Goal: Task Accomplishment & Management: Manage account settings

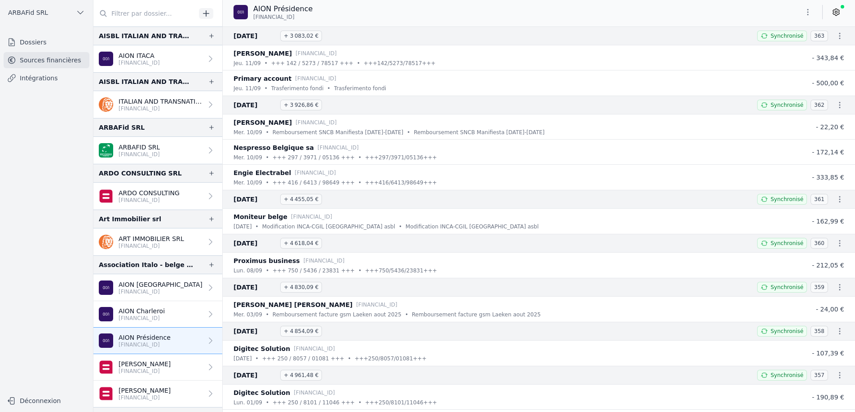
click at [49, 16] on button "ARBAFid SRL" at bounding box center [47, 12] width 86 height 14
click at [18, 114] on div at bounding box center [427, 206] width 855 height 412
click at [39, 18] on button "ARBAFid SRL" at bounding box center [47, 12] width 86 height 14
click at [47, 54] on span "ARBAFid SRL" at bounding box center [64, 50] width 40 height 9
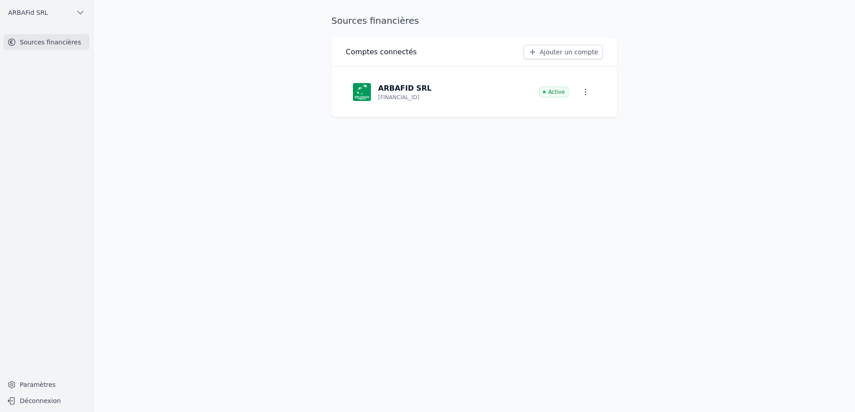
click at [33, 17] on button "ARBAFid SRL" at bounding box center [47, 12] width 86 height 14
click at [47, 38] on link "ARBAFid SRL" at bounding box center [57, 32] width 63 height 18
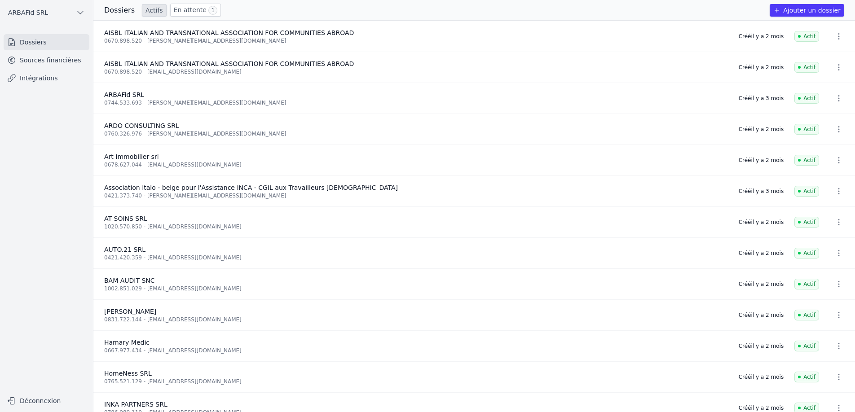
click at [180, 7] on link "En attente 1" at bounding box center [195, 10] width 51 height 13
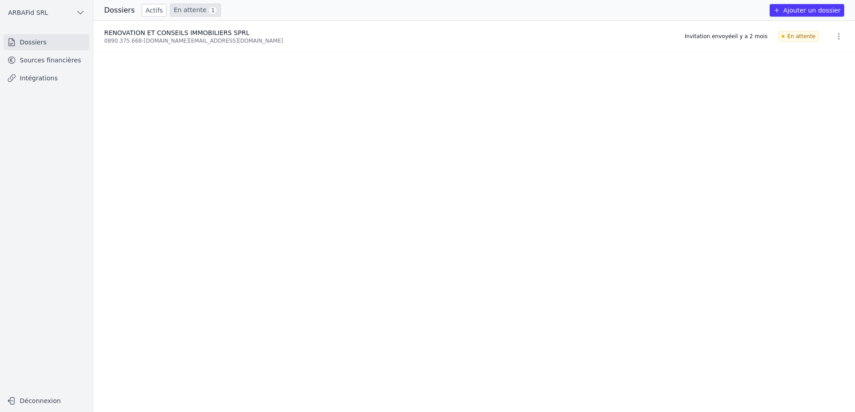
click at [184, 35] on span "RENOVATION ET CONSEILS IMMOBILIERS SPRL" at bounding box center [176, 32] width 145 height 7
click at [163, 39] on div "0890.375.668 - rci.immo@gmail.com" at bounding box center [389, 40] width 570 height 7
click at [179, 12] on link "En attente 1" at bounding box center [195, 10] width 51 height 13
click at [180, 7] on link "En attente 1" at bounding box center [195, 10] width 51 height 13
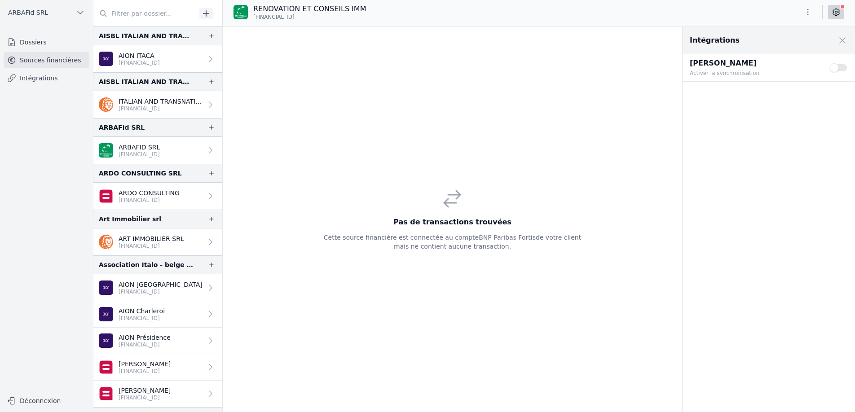
click at [408, 132] on div "Pas de transactions trouvées Cette source financière est connectée au compte BN…" at bounding box center [453, 219] width 460 height 385
click at [28, 46] on link "Dossiers" at bounding box center [47, 42] width 86 height 16
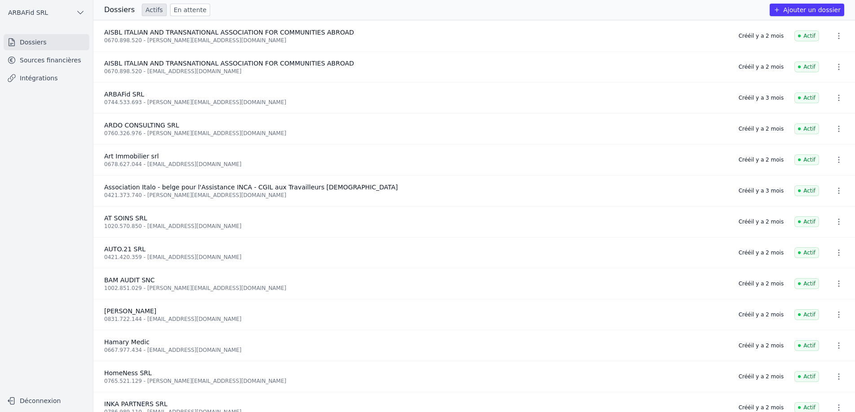
click at [30, 62] on link "Sources financières" at bounding box center [47, 60] width 86 height 16
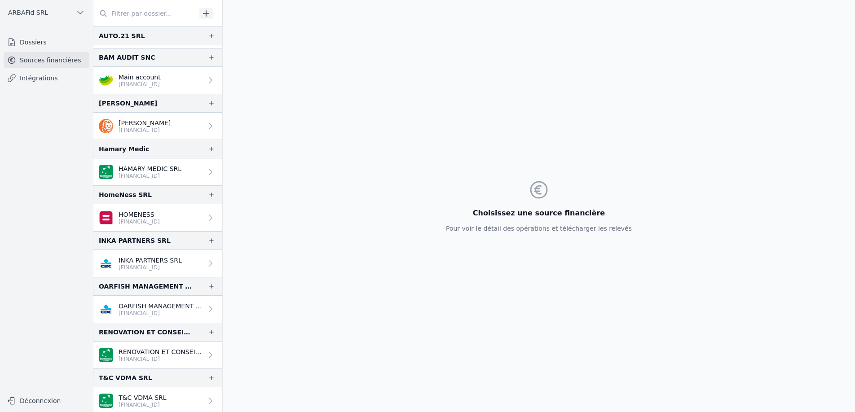
scroll to position [453, 0]
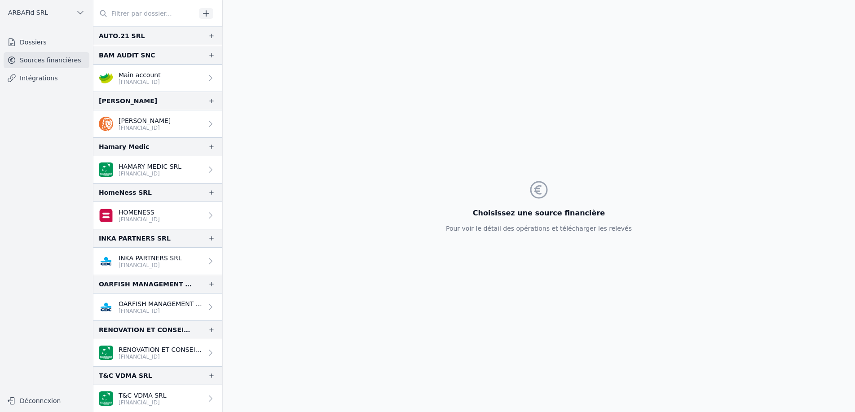
click at [162, 355] on p "[FINANCIAL_ID]" at bounding box center [161, 356] width 84 height 7
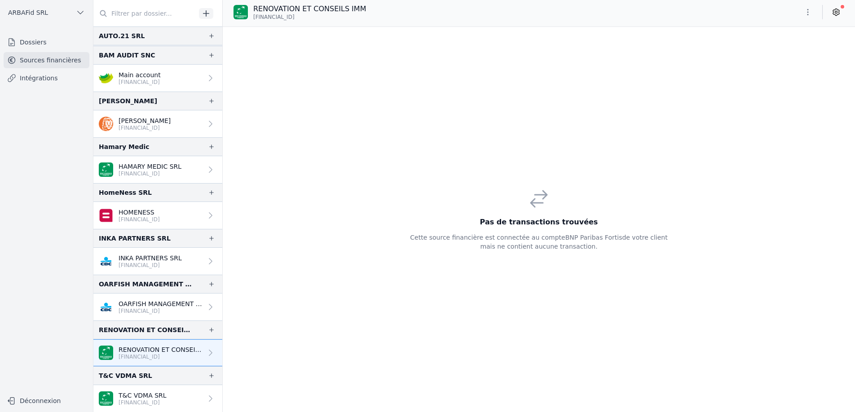
click at [322, 133] on div "Pas de transactions trouvées Cette source financière est connectée au compte BN…" at bounding box center [539, 219] width 632 height 385
click at [538, 221] on h3 "Pas de transactions trouvées" at bounding box center [538, 222] width 257 height 11
click at [808, 17] on button "button" at bounding box center [808, 12] width 18 height 14
click at [673, 114] on div at bounding box center [427, 206] width 855 height 412
click at [440, 173] on div "Pas de transactions trouvées Cette source financière est connectée au compte BN…" at bounding box center [539, 219] width 632 height 385
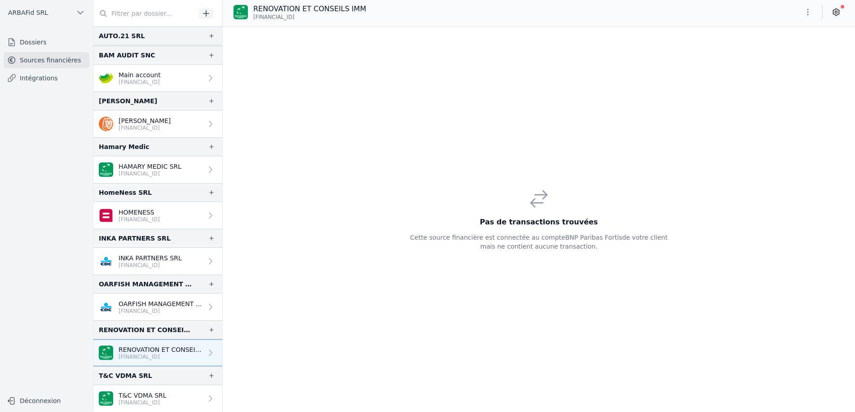
click at [330, 132] on div "Pas de transactions trouvées Cette source financière est connectée au compte BN…" at bounding box center [539, 219] width 632 height 385
click at [19, 81] on link "Intégrations" at bounding box center [47, 78] width 86 height 16
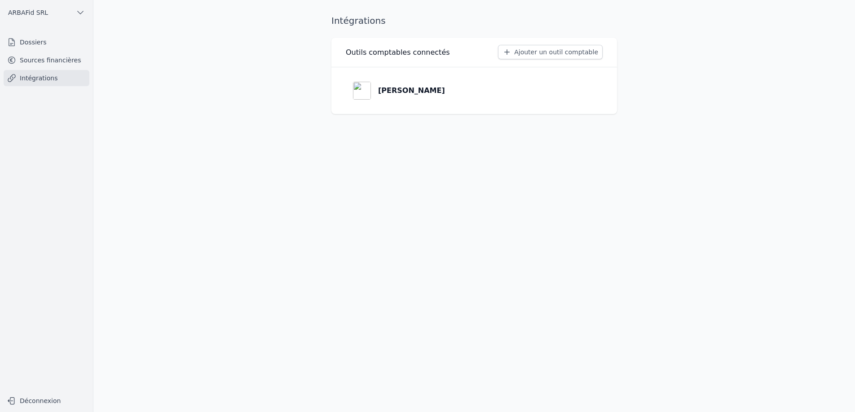
click at [22, 62] on link "Sources financières" at bounding box center [47, 60] width 86 height 16
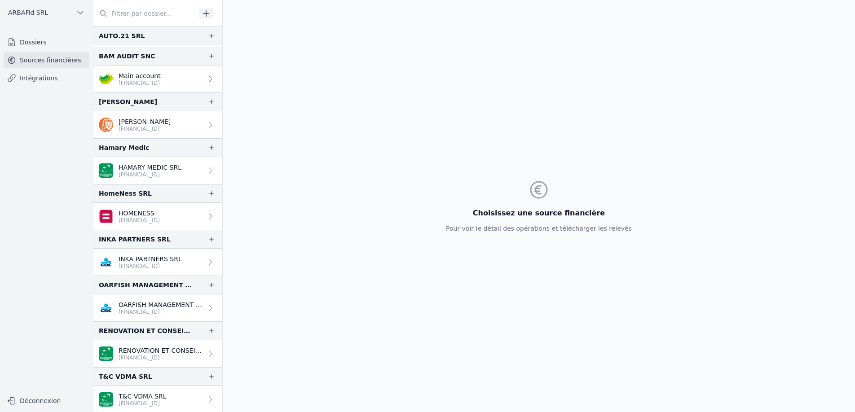
scroll to position [453, 0]
click at [132, 356] on p "[FINANCIAL_ID]" at bounding box center [161, 356] width 84 height 7
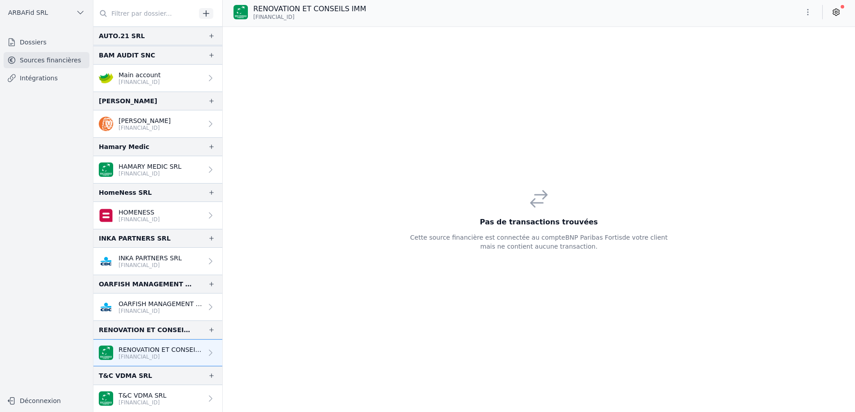
click at [527, 210] on div "Pas de transactions trouvées Cette source financière est connectée au compte BN…" at bounding box center [538, 219] width 257 height 63
click at [805, 11] on icon "button" at bounding box center [807, 12] width 9 height 9
click at [437, 143] on div at bounding box center [427, 206] width 855 height 412
click at [293, 78] on div "Pas de transactions trouvées Cette source financière est connectée au compte BN…" at bounding box center [539, 219] width 632 height 385
click at [288, 13] on span "[FINANCIAL_ID]" at bounding box center [273, 16] width 41 height 7
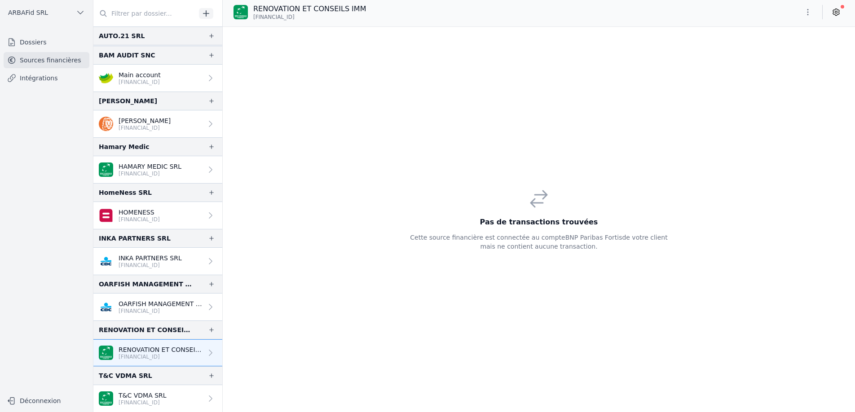
click at [829, 14] on link at bounding box center [836, 12] width 16 height 14
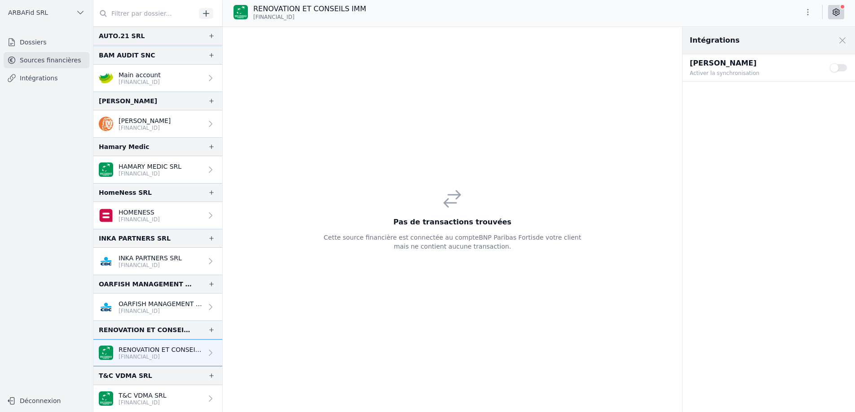
click at [839, 70] on button "Use setting" at bounding box center [839, 67] width 18 height 9
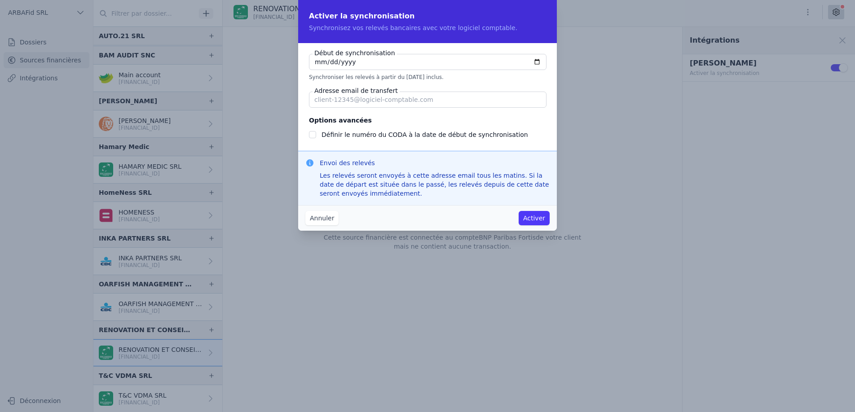
click at [317, 223] on button "Annuler" at bounding box center [321, 218] width 33 height 14
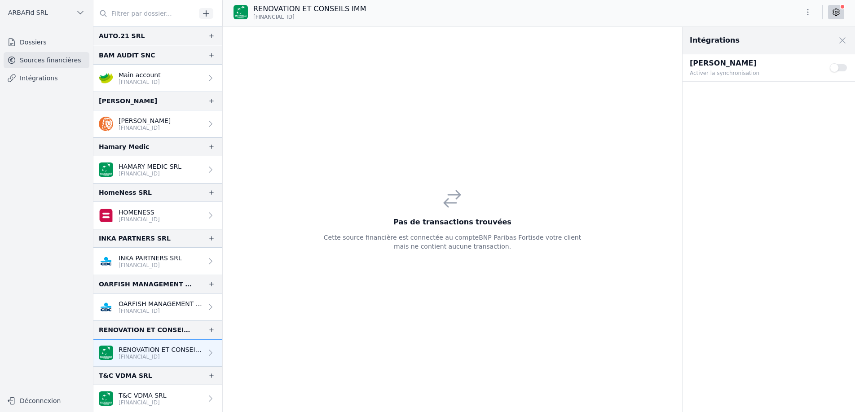
click at [331, 190] on div "Pas de transactions trouvées Cette source financière est connectée au compte BN…" at bounding box center [452, 219] width 257 height 63
click at [343, 163] on div "Pas de transactions trouvées Cette source financière est connectée au compte BN…" at bounding box center [453, 219] width 460 height 385
click at [158, 353] on p "[FINANCIAL_ID]" at bounding box center [161, 356] width 84 height 7
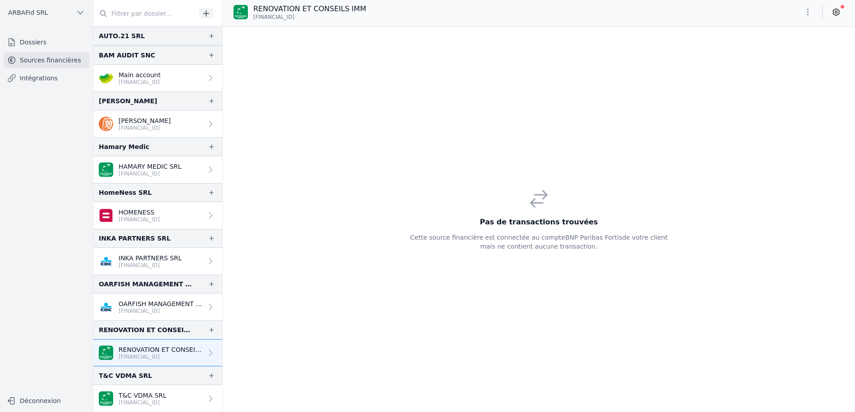
click at [158, 353] on p "[FINANCIAL_ID]" at bounding box center [161, 356] width 84 height 7
click at [340, 147] on div "Pas de transactions trouvées Cette source financière est connectée au compte BN…" at bounding box center [539, 219] width 632 height 385
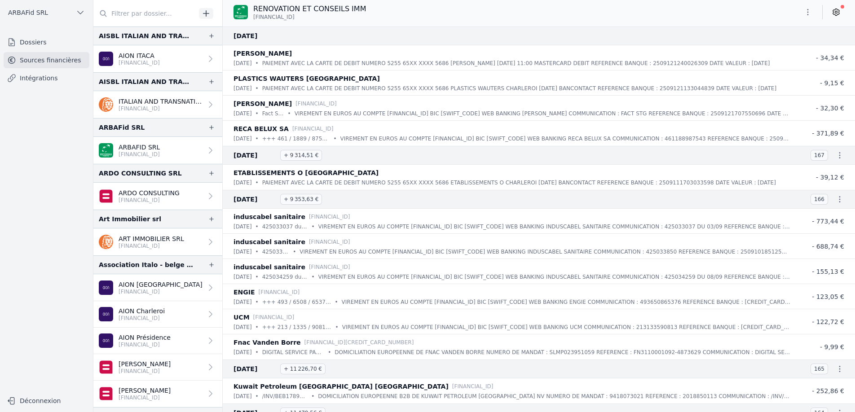
click at [834, 13] on icon at bounding box center [835, 12] width 9 height 9
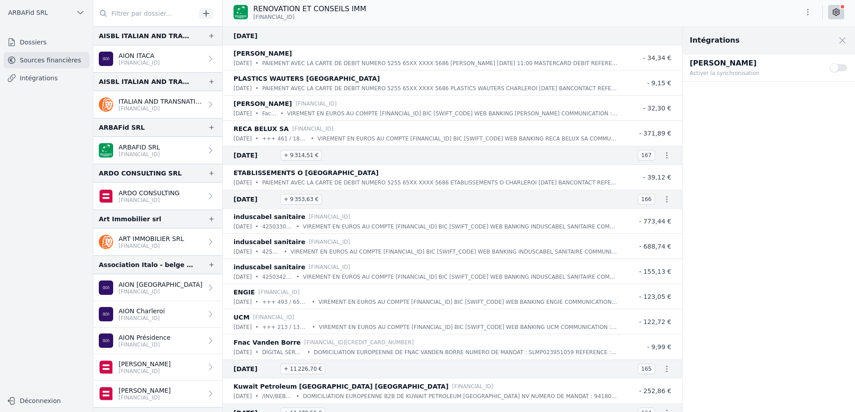
click at [844, 69] on button "Use setting" at bounding box center [839, 67] width 18 height 9
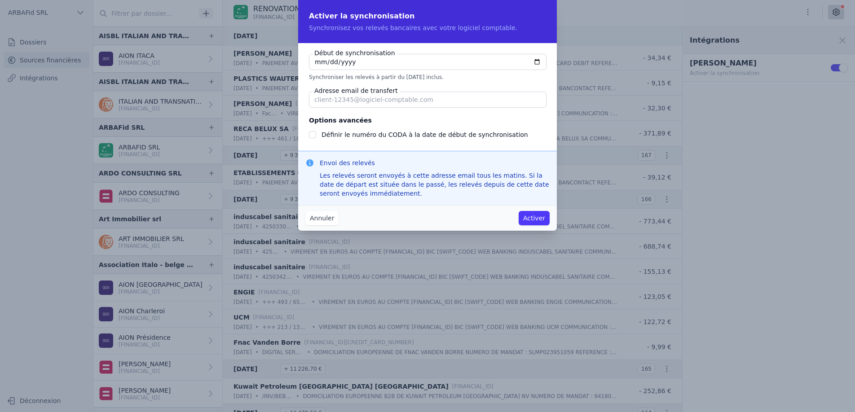
paste input "[EMAIL_ADDRESS][DOMAIN_NAME]"
type input "[EMAIL_ADDRESS][DOMAIN_NAME]"
checkbox input "false"
type input "[EMAIL_ADDRESS][DOMAIN_NAME]"
click at [531, 220] on button "Activer" at bounding box center [534, 218] width 31 height 14
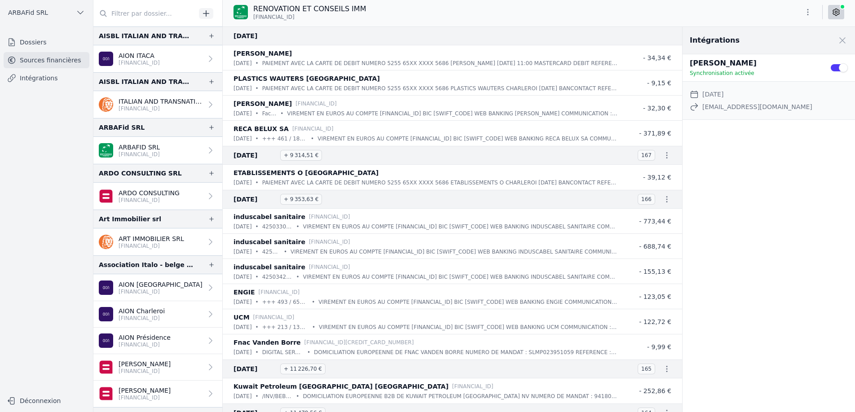
click at [375, 32] on h3 "[DATE]" at bounding box center [446, 36] width 427 height 11
